Goal: Contribute content: Contribute content

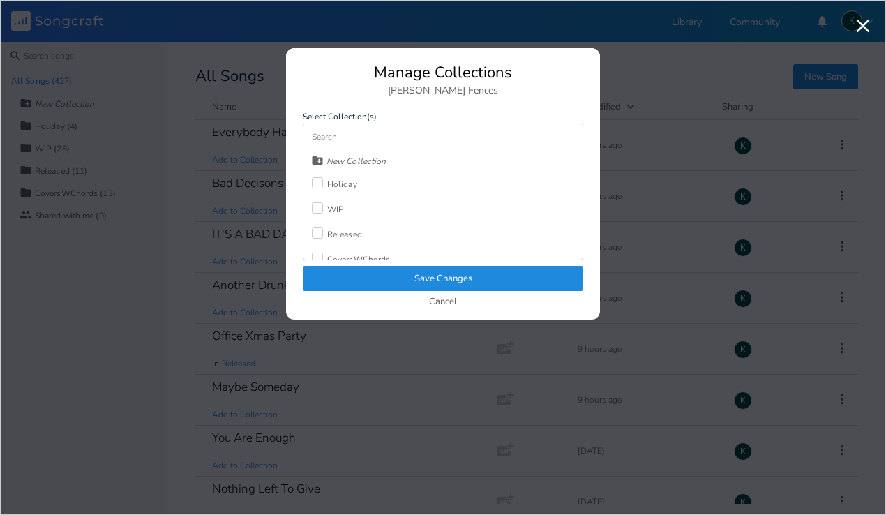
scroll to position [6797, 0]
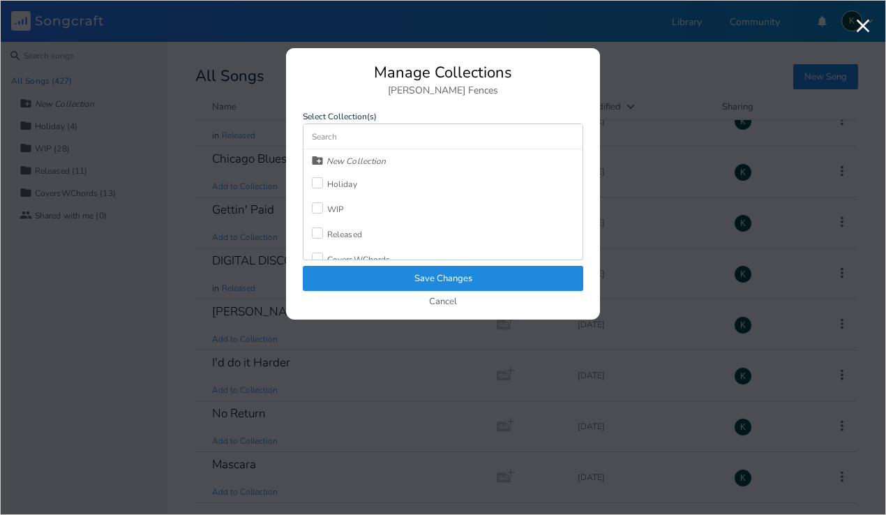
click at [337, 232] on div "Released" at bounding box center [344, 234] width 35 height 8
click at [352, 284] on button "Save Changes" at bounding box center [443, 278] width 280 height 25
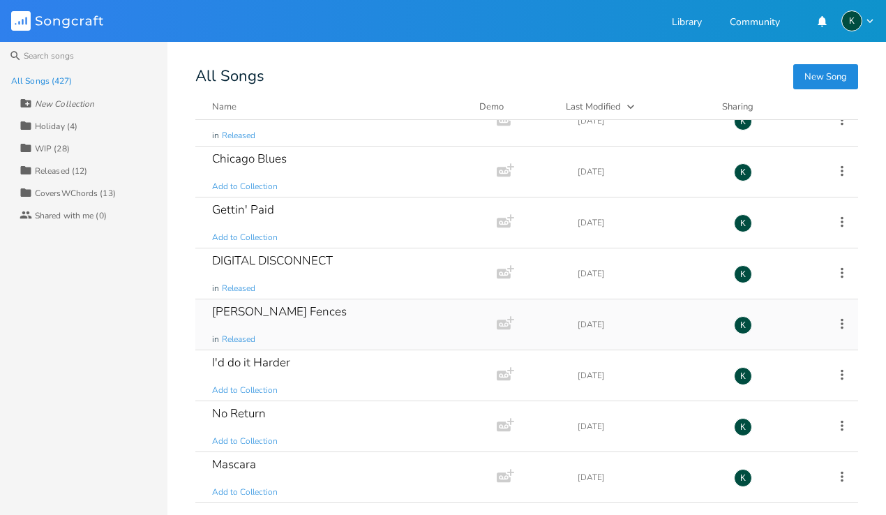
click at [236, 314] on div "[PERSON_NAME] Fences" at bounding box center [279, 312] width 135 height 12
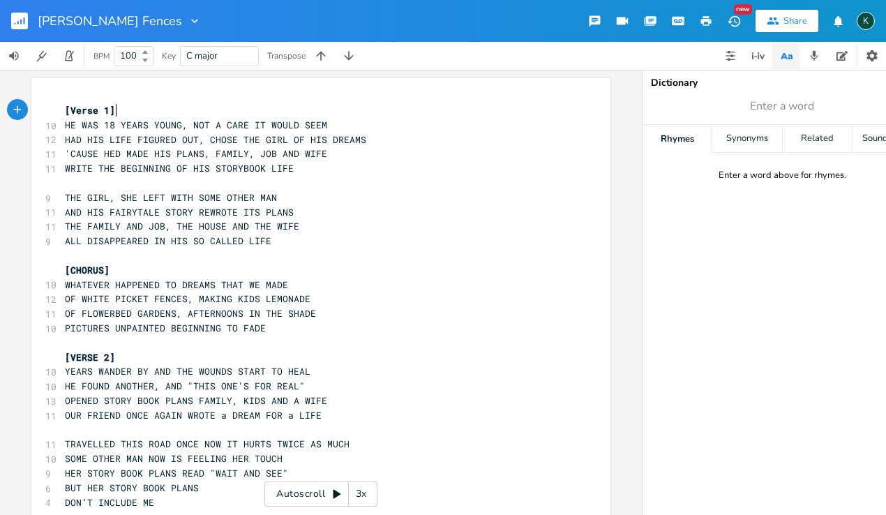
scroll to position [0, 1]
click at [272, 266] on pre "[CHORUS]" at bounding box center [314, 270] width 504 height 15
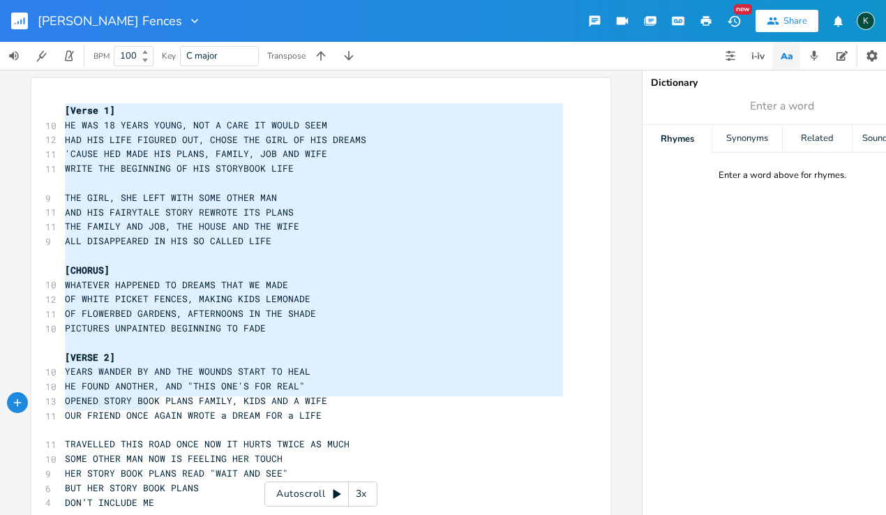
scroll to position [441, 0]
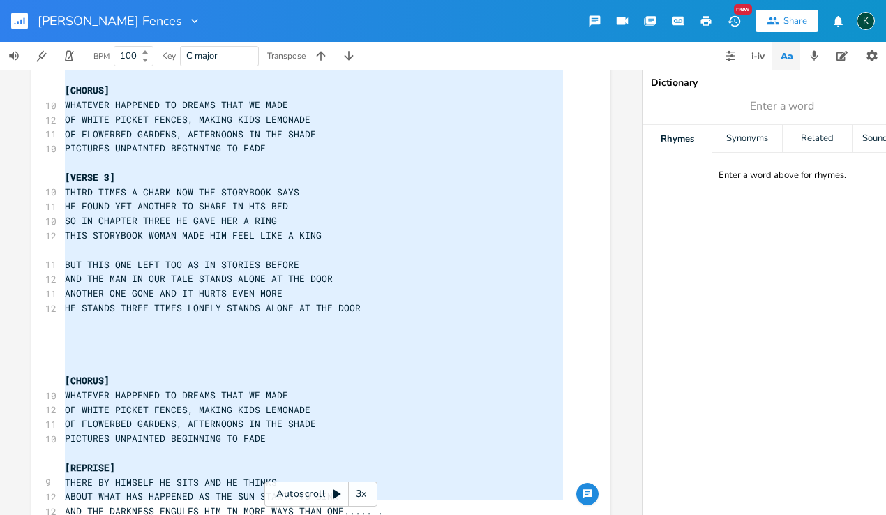
drag, startPoint x: 60, startPoint y: 111, endPoint x: 190, endPoint y: 604, distance: 509.9
click at [190, 514] on html "[PERSON_NAME] Fences New Share K BPM 100 Key C major Transpose x [Verse 1] 10 H…" at bounding box center [443, 257] width 886 height 515
type textarea "[Lorem 4] IP DOL 62 SITAM CONSE, ADI E SEDD EI TEMPO INCI UTL ETD MAGN ALIQUAE …"
click at [19, 21] on rect "button" at bounding box center [19, 21] width 17 height 17
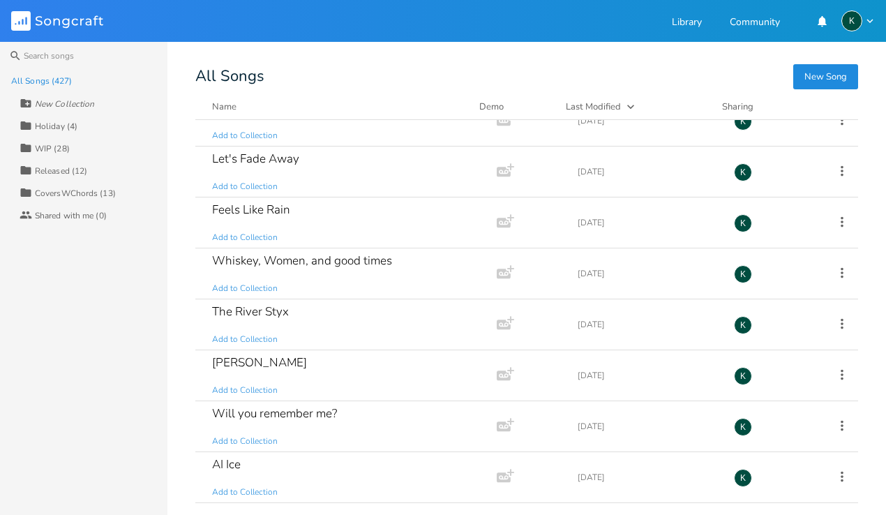
scroll to position [10564, 0]
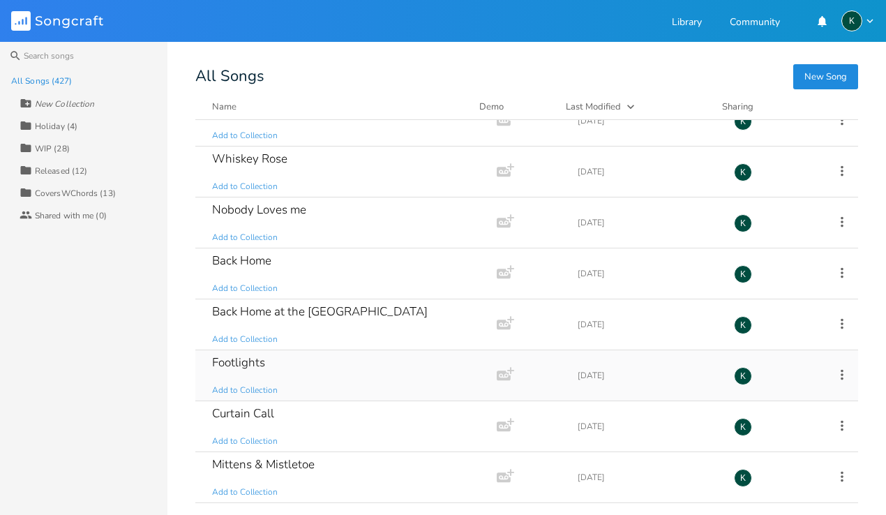
click at [250, 363] on div "Footlights" at bounding box center [238, 362] width 53 height 12
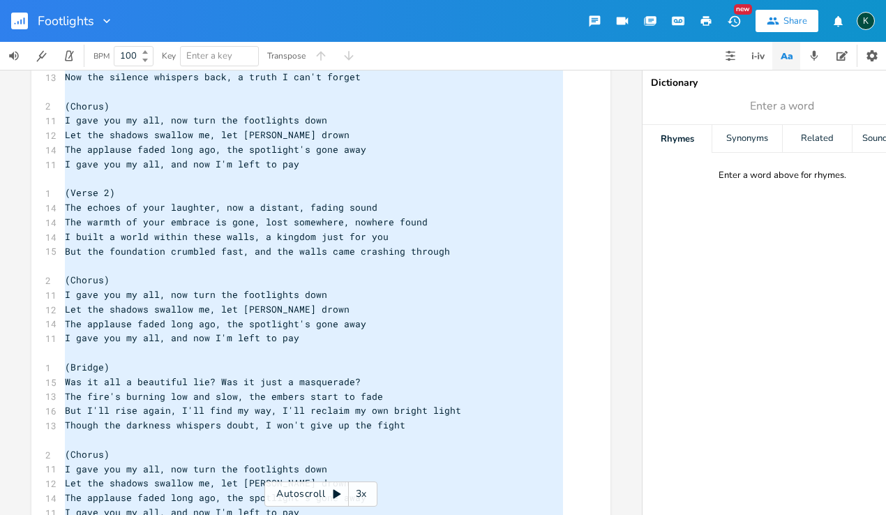
scroll to position [162, 0]
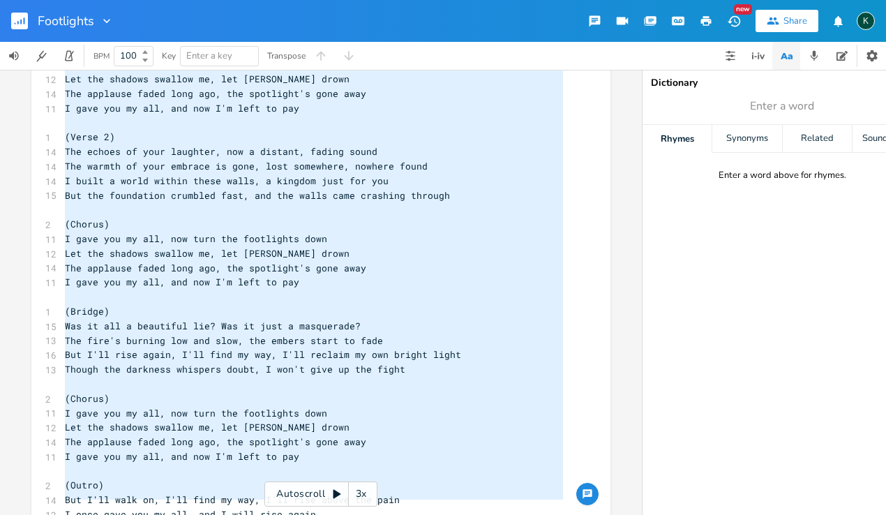
drag, startPoint x: 63, startPoint y: 124, endPoint x: 376, endPoint y: 479, distance: 473.4
click at [393, 504] on div "[Verse 1] 1 (Verse 1) 13 Empty stage, a final bow, the curtain starts to close …" at bounding box center [314, 238] width 504 height 595
type textarea "(Verse 1) Empty stage, a final bow, the curtain starts to close A thousand drea…"
click at [12, 20] on rect "button" at bounding box center [19, 21] width 17 height 17
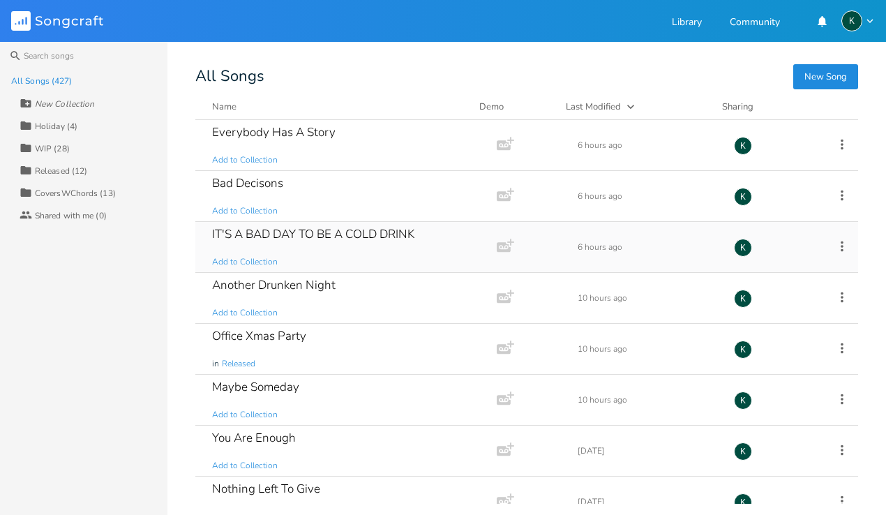
click at [354, 233] on div "IT'S A BAD DAY TO BE A COLD DRINK" at bounding box center [313, 234] width 202 height 12
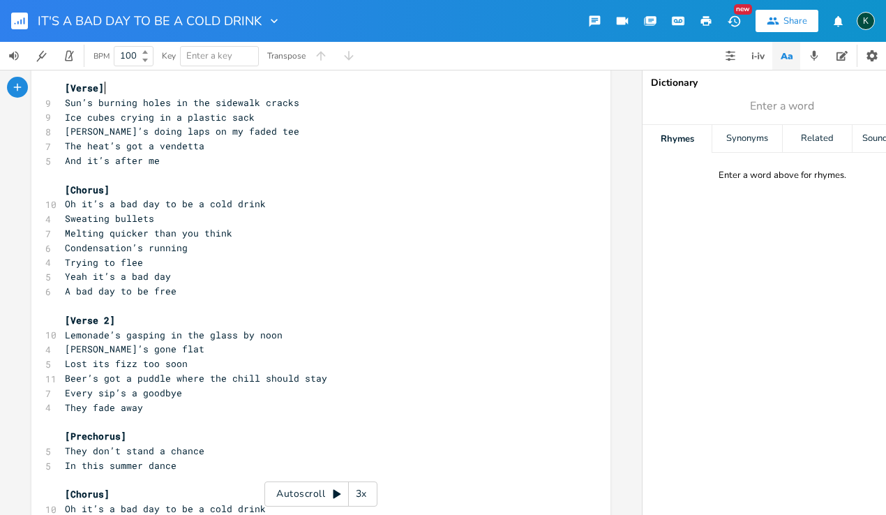
scroll to position [252, 0]
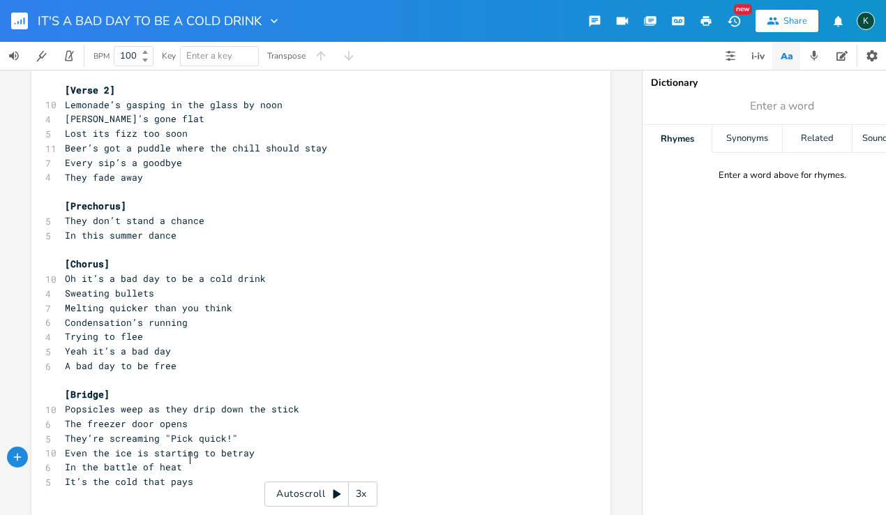
click at [204, 474] on pre "It’s the cold that pays" at bounding box center [314, 481] width 504 height 15
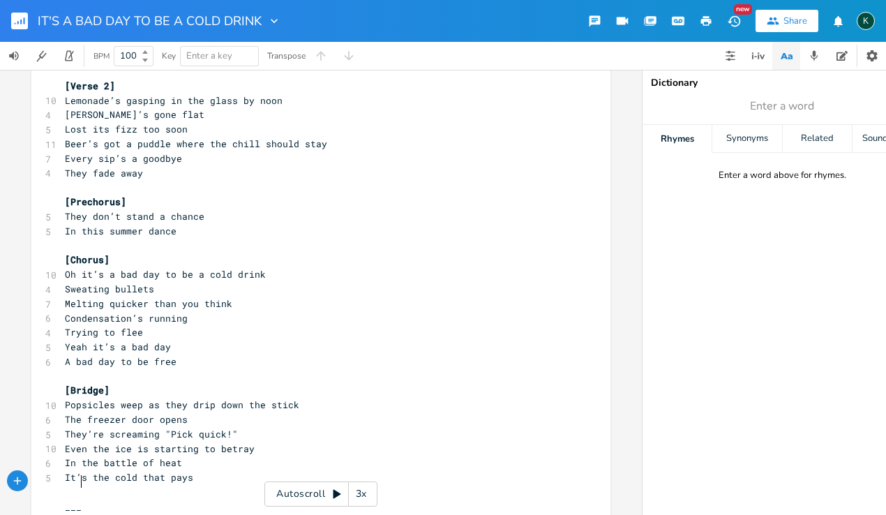
scroll to position [0, 15]
type textarea "____"
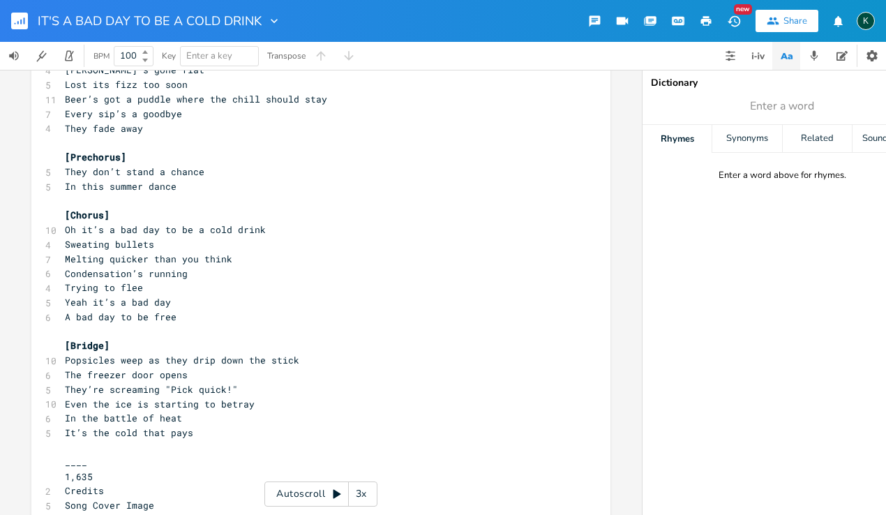
scroll to position [1151, 0]
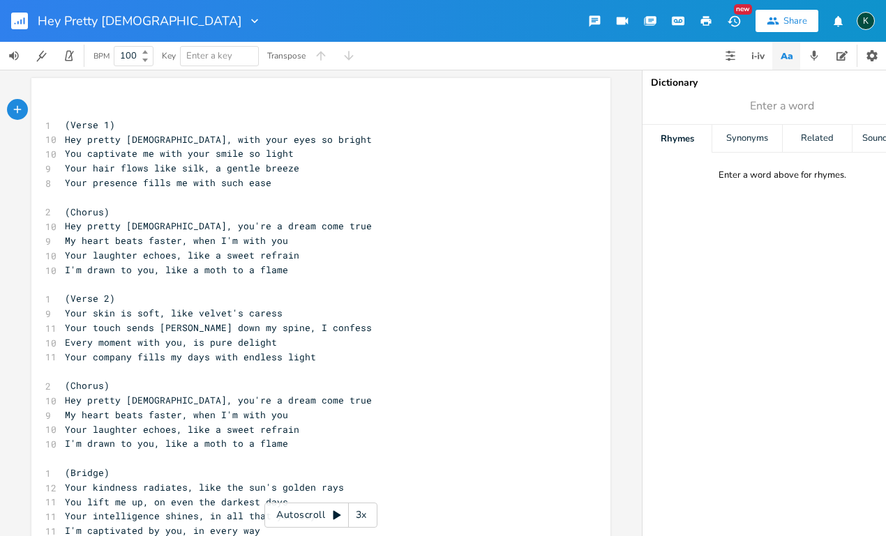
click at [18, 24] on rect "button" at bounding box center [19, 21] width 17 height 17
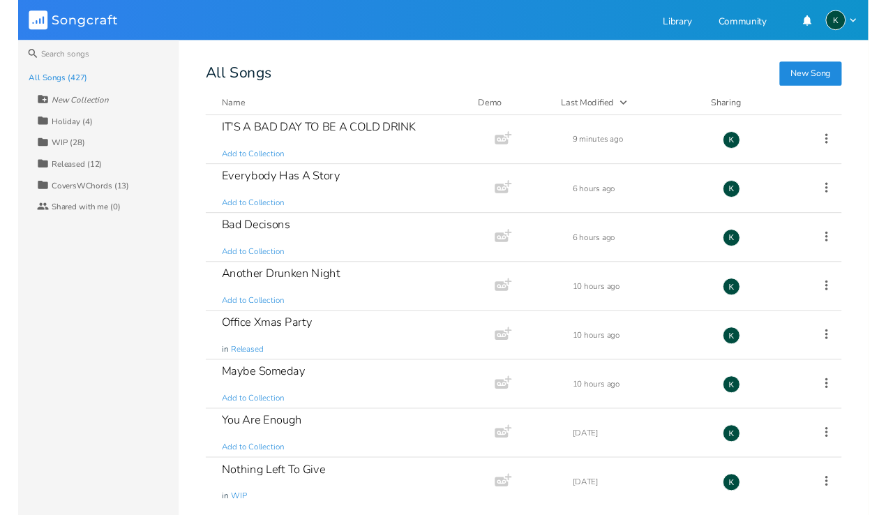
scroll to position [1694, 0]
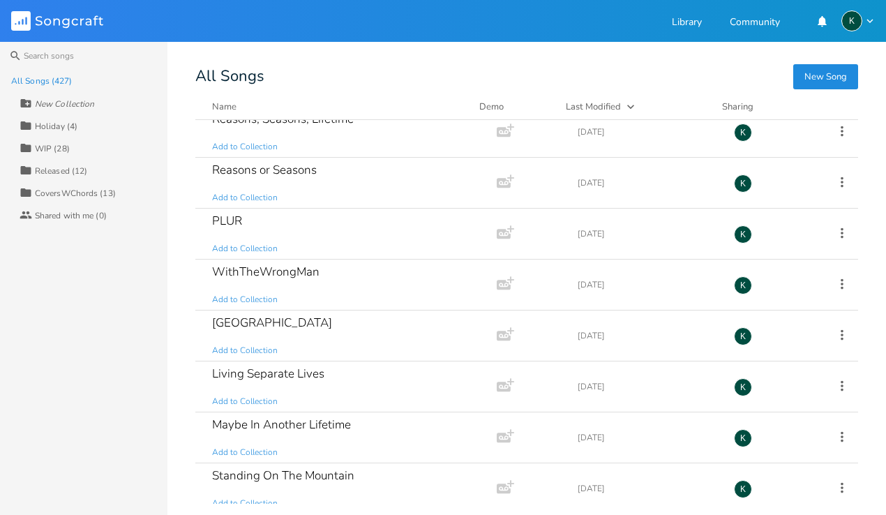
click at [835, 75] on button "New Song" at bounding box center [825, 76] width 65 height 25
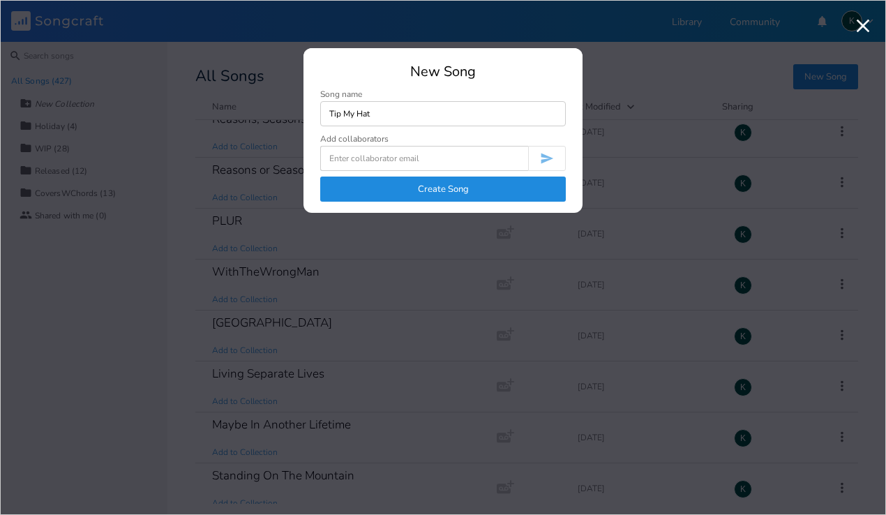
type input "Tip My Hat"
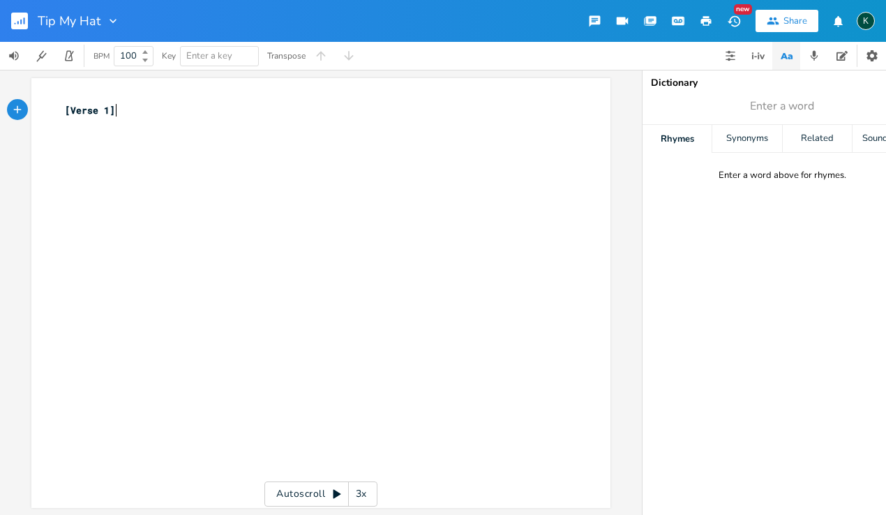
scroll to position [0, 1]
type textarea "[Verse 1]"
drag, startPoint x: 146, startPoint y: 110, endPoint x: 20, endPoint y: 106, distance: 127.0
click at [20, 106] on div "[Verse 1] x [Verse 1] ​ Autoscroll 3x" at bounding box center [321, 292] width 642 height 445
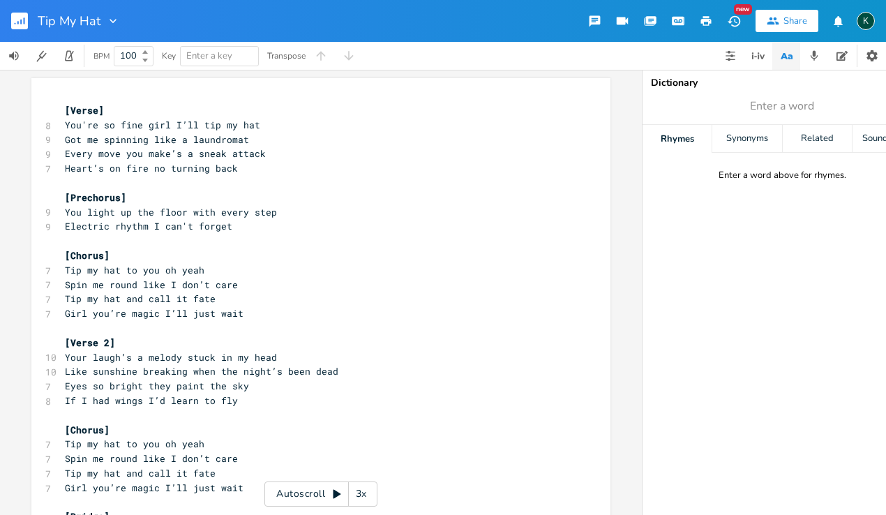
scroll to position [91, 0]
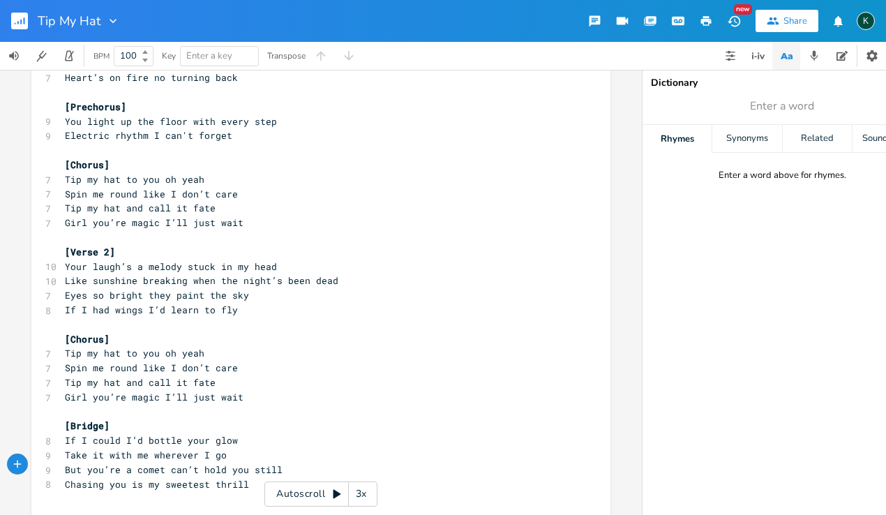
click at [17, 20] on rect "button" at bounding box center [19, 21] width 17 height 17
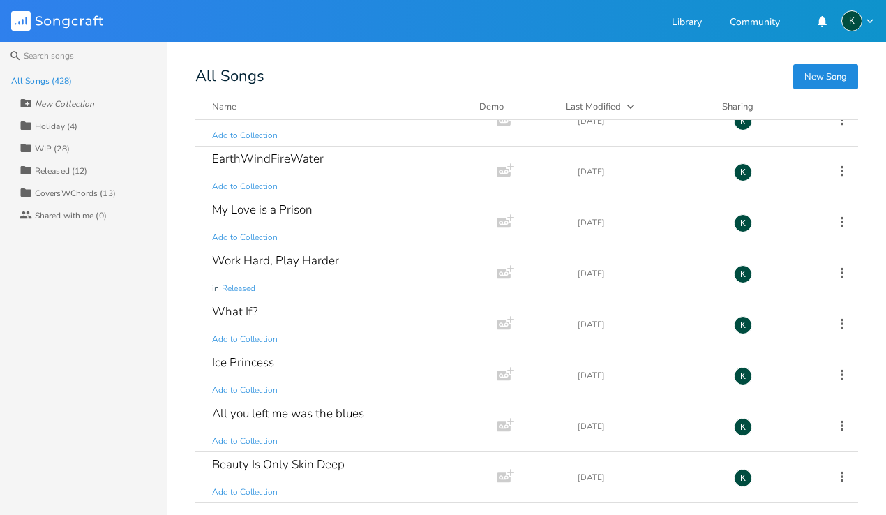
scroll to position [3843, 0]
click at [824, 77] on button "New Song" at bounding box center [825, 76] width 65 height 25
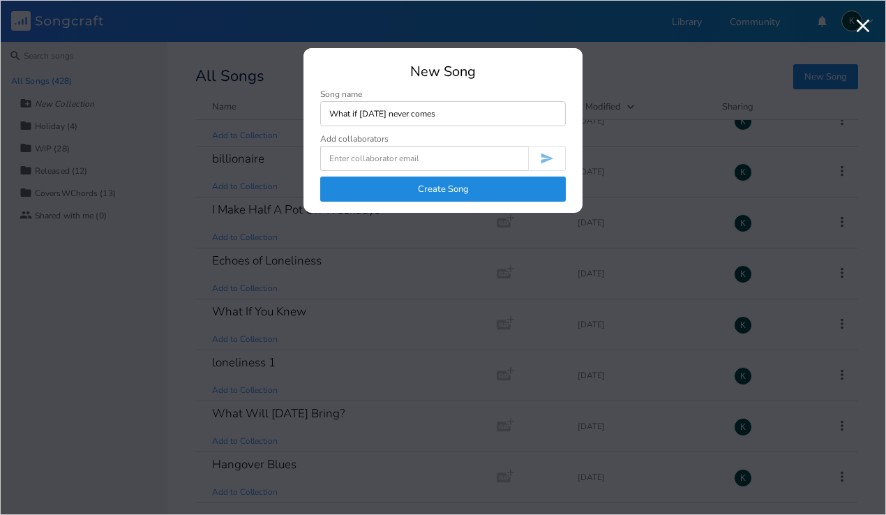
type input "What if tomorrow never comes"
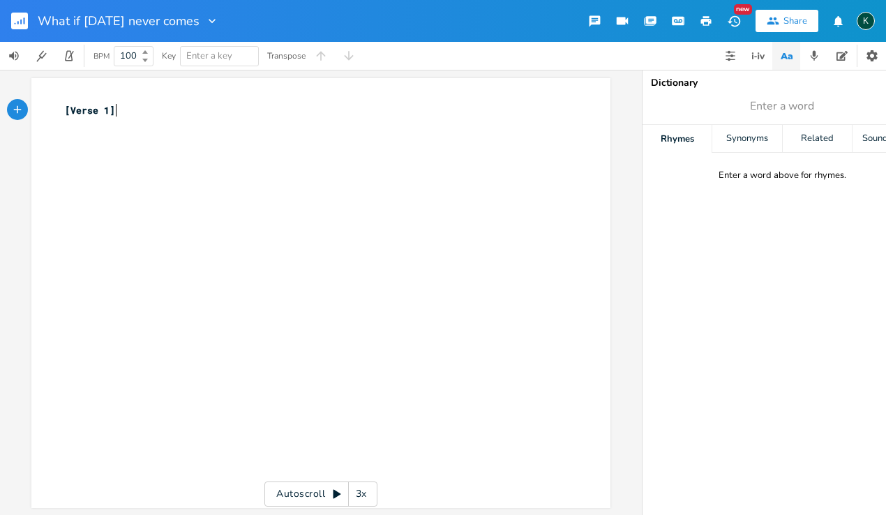
scroll to position [0, 1]
type textarea "[Verse 1]"
drag, startPoint x: 143, startPoint y: 111, endPoint x: 15, endPoint y: 98, distance: 129.0
click at [15, 98] on div "[Verse 1] x [Verse 1] ​ Autoscroll 3x" at bounding box center [321, 292] width 642 height 445
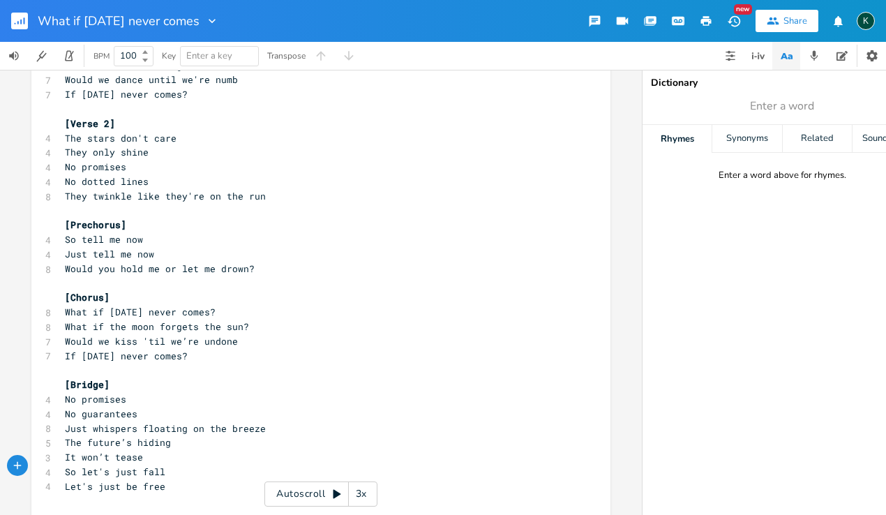
scroll to position [0, 0]
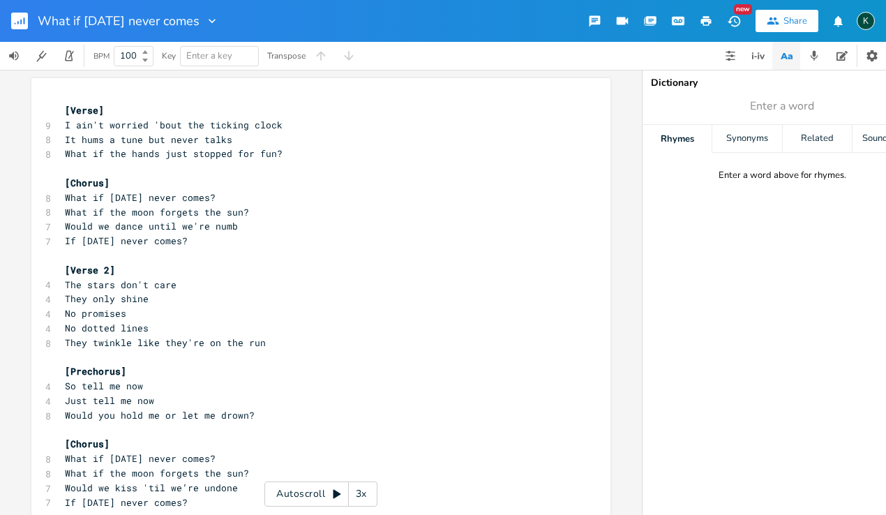
click at [116, 106] on pre "[Verse]" at bounding box center [314, 110] width 504 height 15
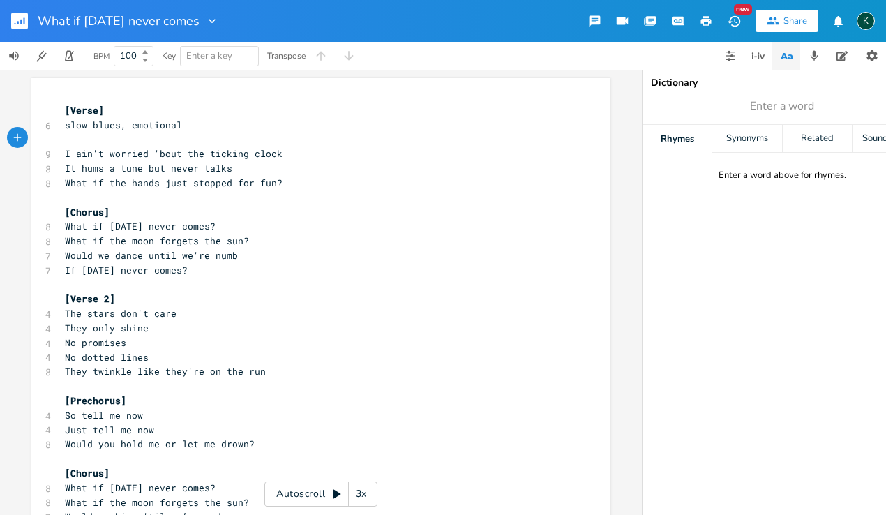
scroll to position [183, 0]
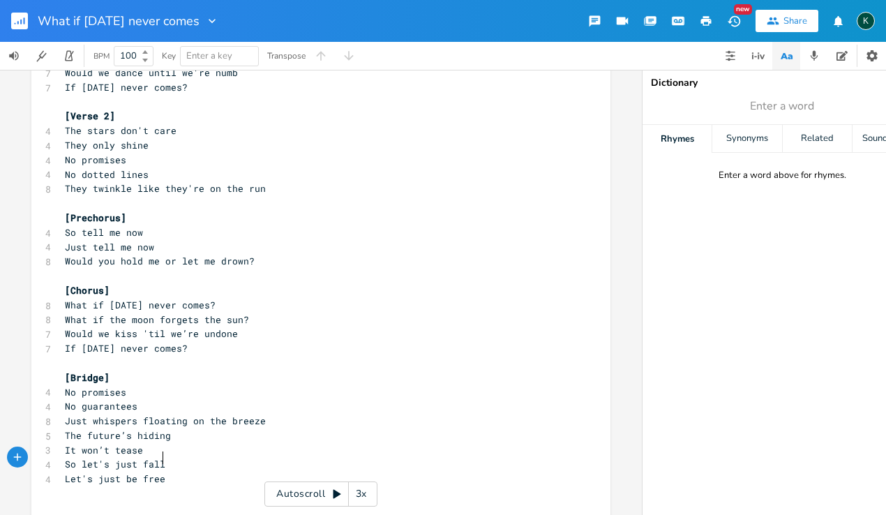
click at [174, 472] on pre "Let's just be free" at bounding box center [314, 479] width 504 height 15
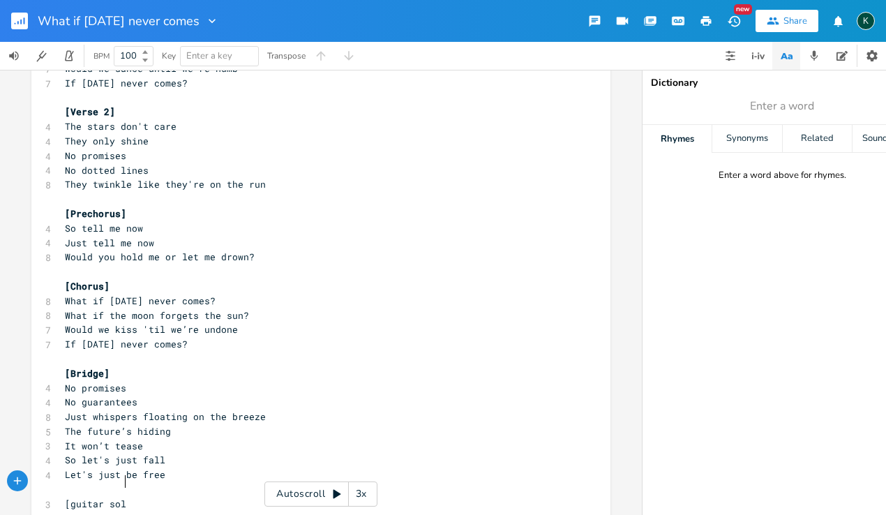
scroll to position [0, 38]
type textarea "[guitar solo]"
click at [218, 352] on pre "​" at bounding box center [314, 359] width 504 height 15
click at [14, 22] on rect "button" at bounding box center [19, 21] width 17 height 17
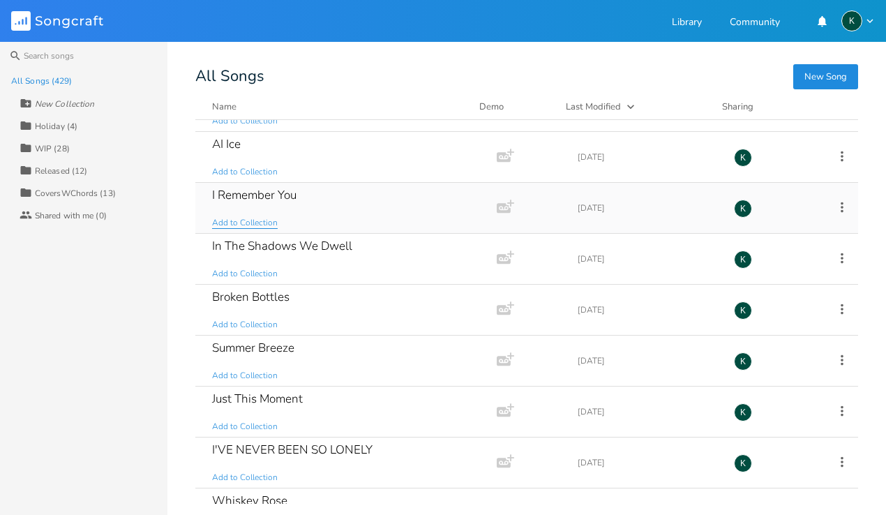
scroll to position [10322, 0]
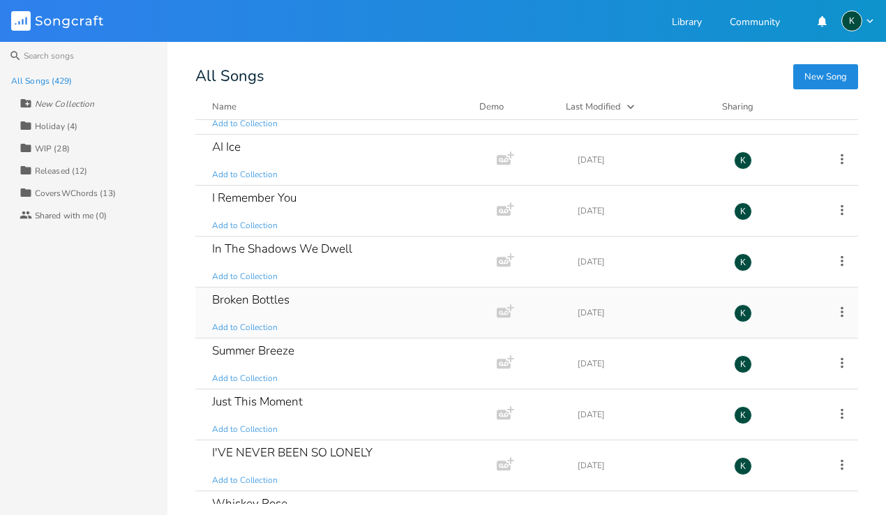
click at [267, 305] on div "Broken Bottles" at bounding box center [250, 300] width 77 height 12
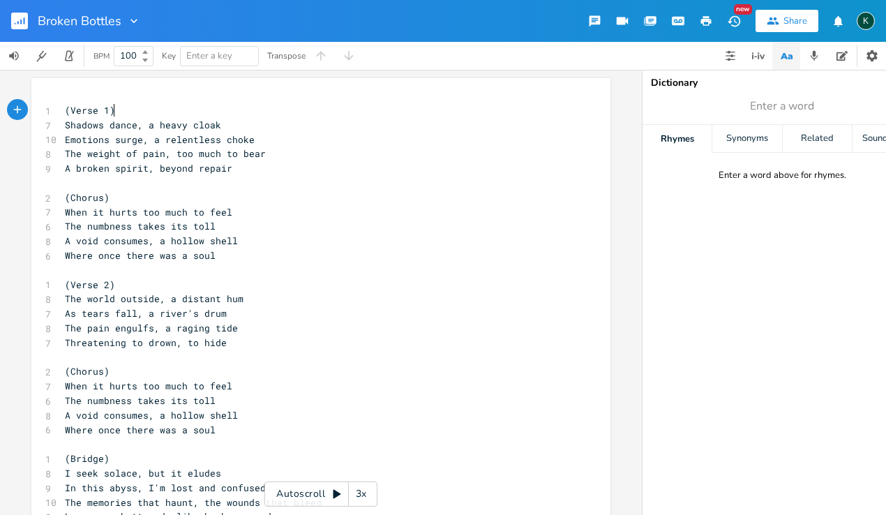
scroll to position [0, 1]
click at [17, 20] on rect "button" at bounding box center [19, 21] width 17 height 17
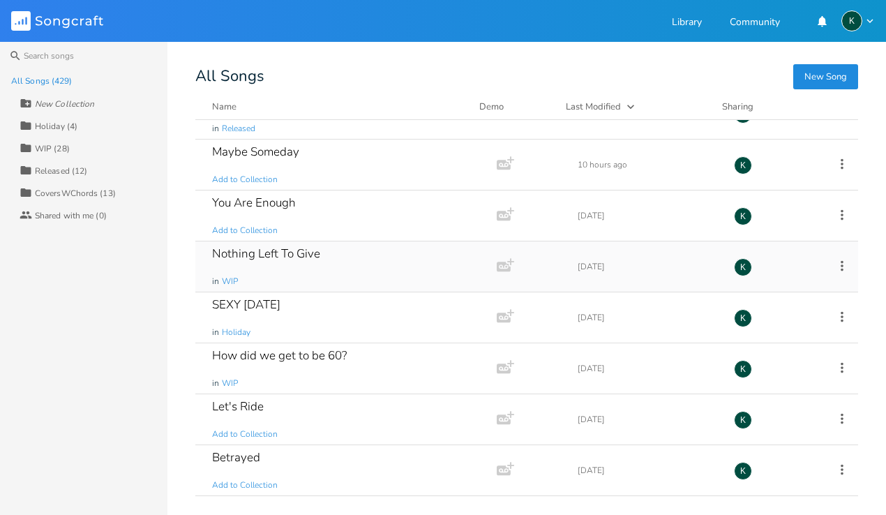
scroll to position [368, 0]
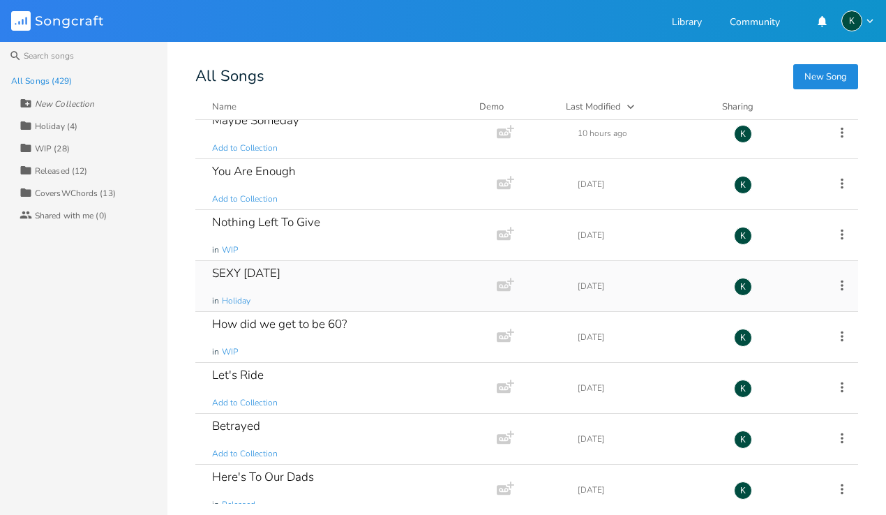
click at [256, 268] on div "SEXY [DATE]" at bounding box center [246, 273] width 68 height 12
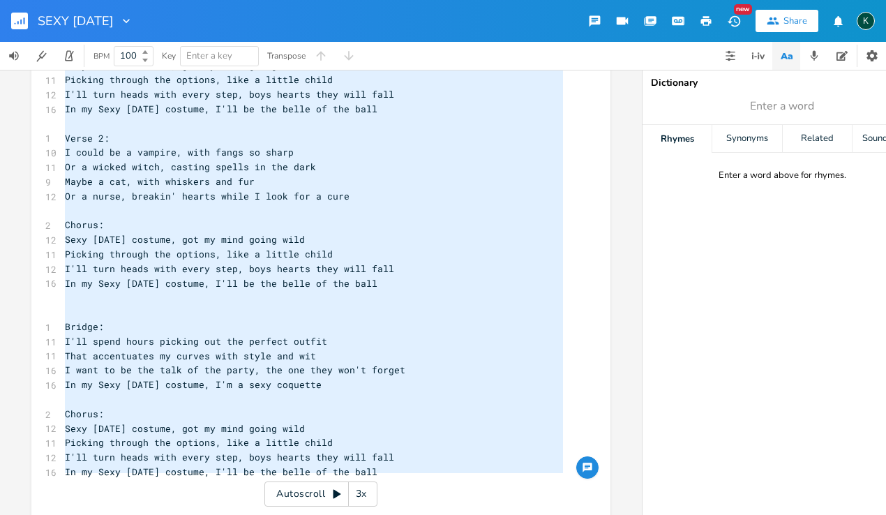
drag, startPoint x: 59, startPoint y: 110, endPoint x: 199, endPoint y: 593, distance: 502.6
click at [199, 515] on html "SEXY HALLOWEEN New Share K BPM 100 Key Enter a key Transpose x 1 Verse 1: 10 I'…" at bounding box center [443, 257] width 886 height 515
type textarea "Verse 1: I've been trying to think, what should I wear To the Halloween party, …"
click at [13, 23] on rect "button" at bounding box center [19, 21] width 17 height 17
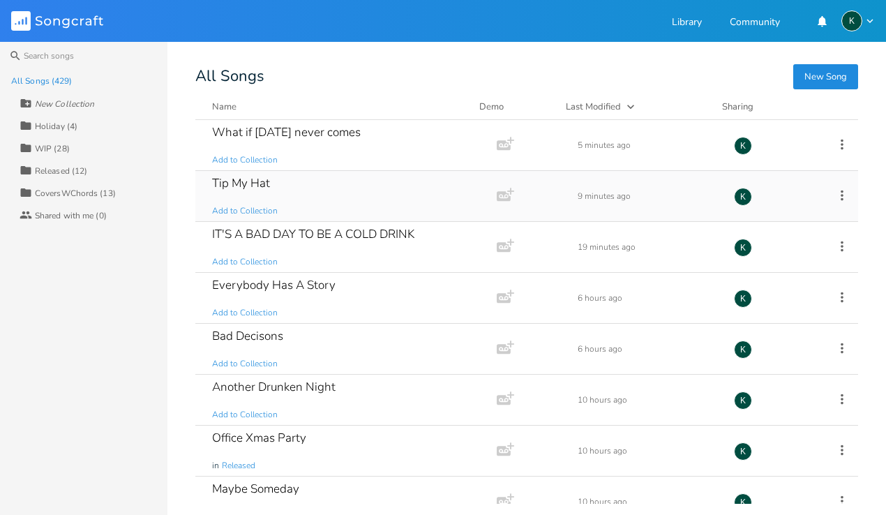
scroll to position [3436, 0]
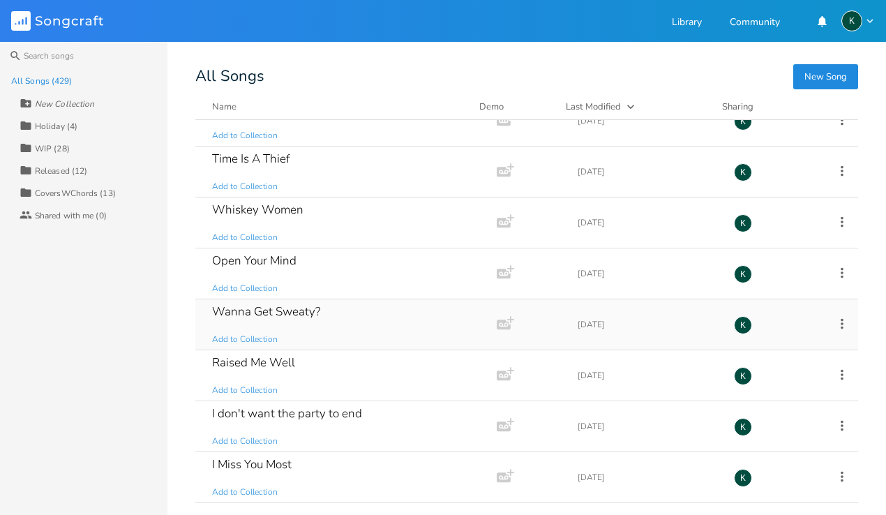
click at [289, 310] on div "Wanna Get Sweaty?" at bounding box center [266, 312] width 108 height 12
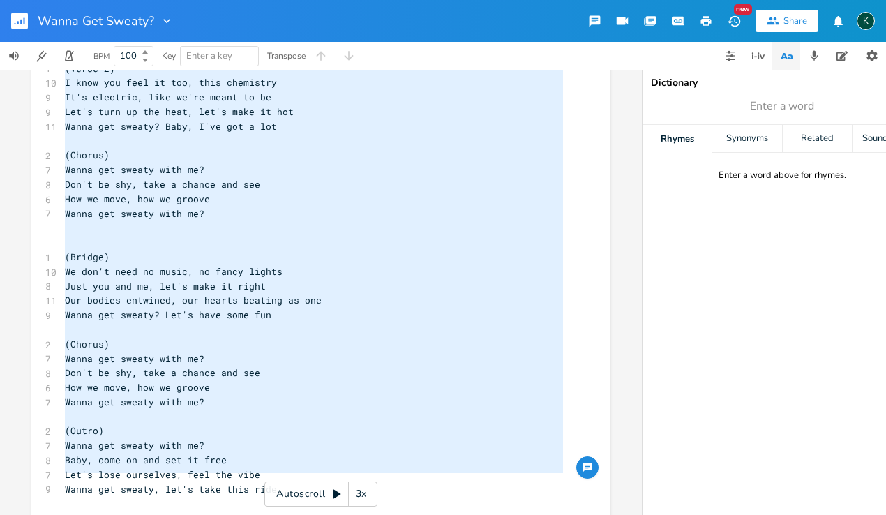
drag, startPoint x: 63, startPoint y: 110, endPoint x: 309, endPoint y: 608, distance: 555.6
click at [309, 515] on html "Wanna Get Sweaty? New Share K BPM 100 Key Enter a key Transpose x 1 (Verse 1) 1…" at bounding box center [443, 257] width 886 height 515
paste textarea
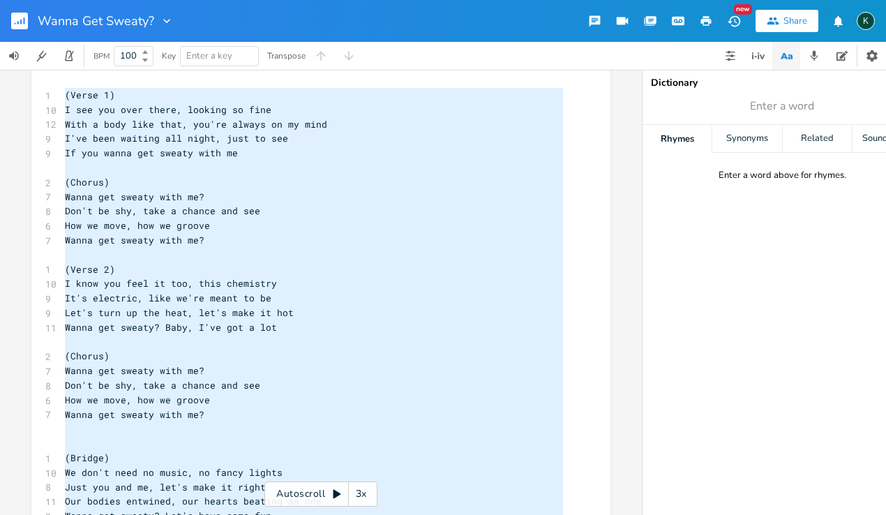
paste textarea
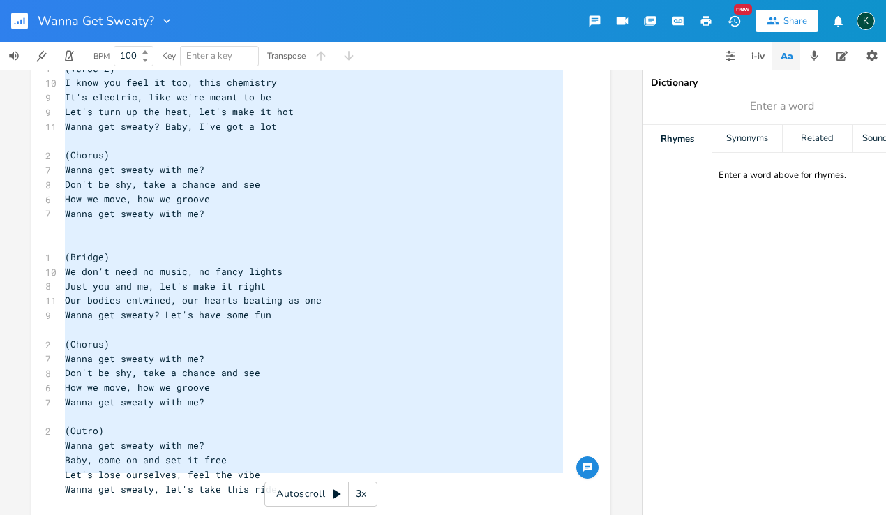
type textarea "(Verse 1) I see you over there, looking so fine With a body like that, you're a…"
click at [14, 22] on rect "button" at bounding box center [19, 21] width 17 height 17
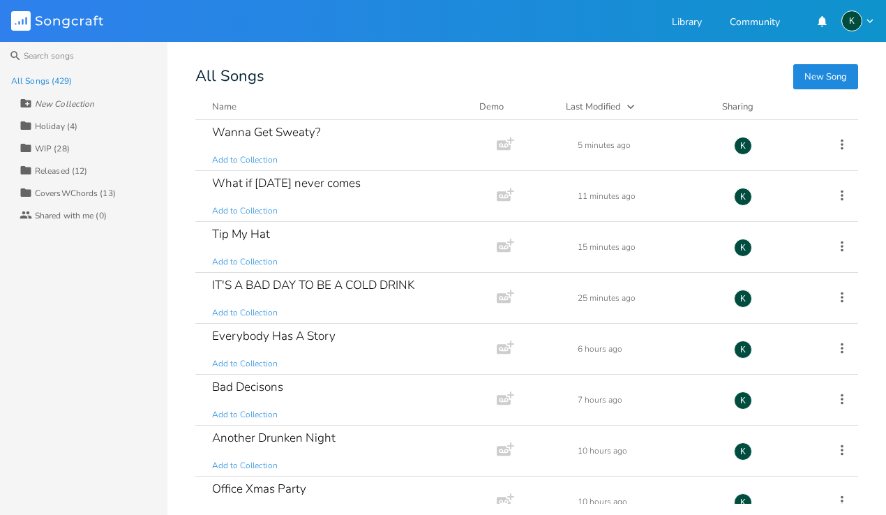
scroll to position [279, 0]
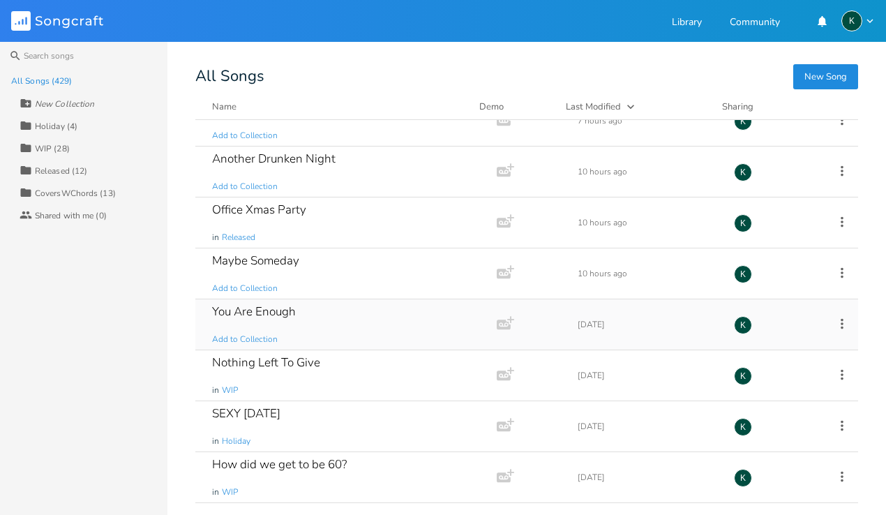
click at [277, 315] on div "You Are Enough" at bounding box center [254, 312] width 84 height 12
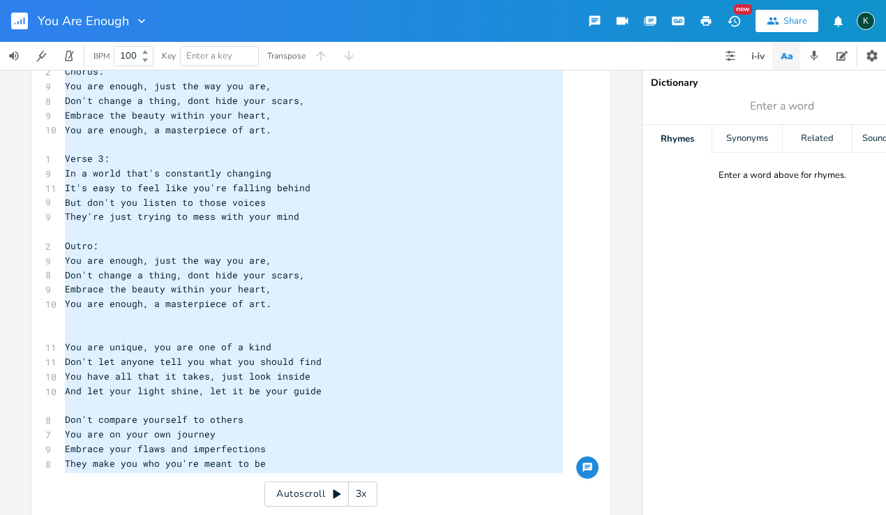
drag, startPoint x: 58, startPoint y: 109, endPoint x: 234, endPoint y: 608, distance: 529.0
click at [234, 515] on html "You Are Enough New Share K BPM 100 Key Enter a key Transpose x 1 Verse 1: 8 In …" at bounding box center [443, 257] width 886 height 515
type textarea "Verse 1: In a world that tries to shape you, With glossy screens and tainted vi…"
